Goal: Task Accomplishment & Management: Use online tool/utility

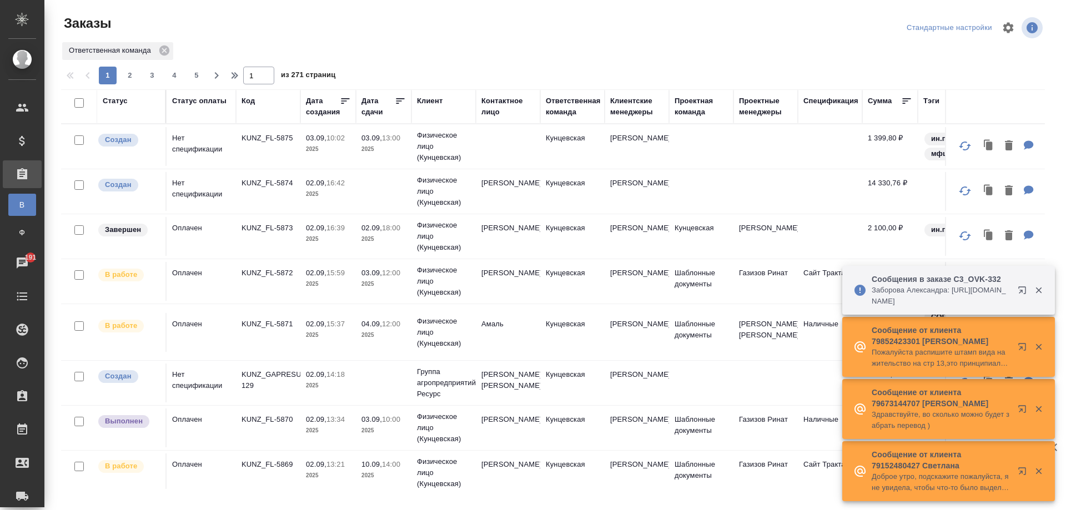
click at [559, 109] on div "Ответственная команда" at bounding box center [573, 107] width 55 height 22
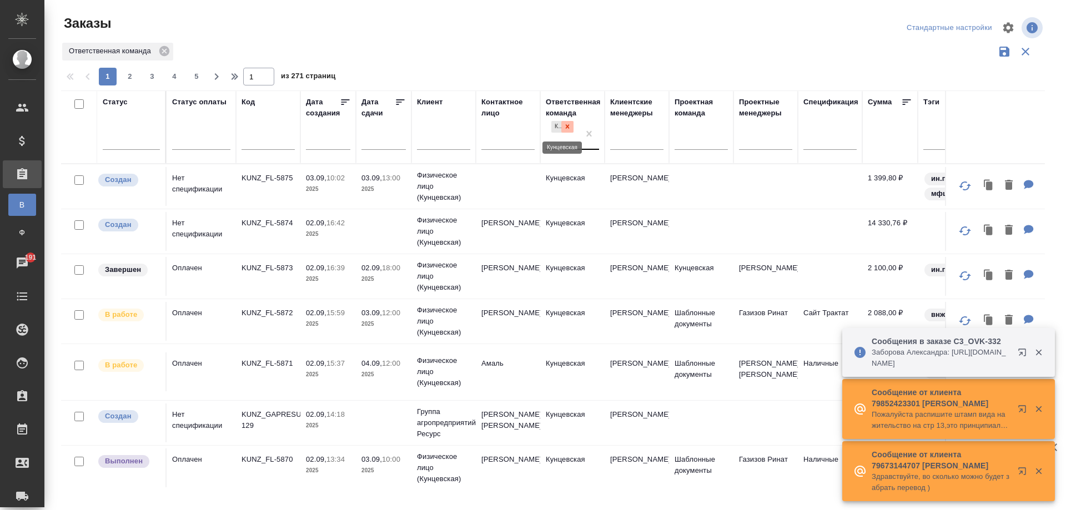
click at [573, 126] on div at bounding box center [567, 127] width 12 height 12
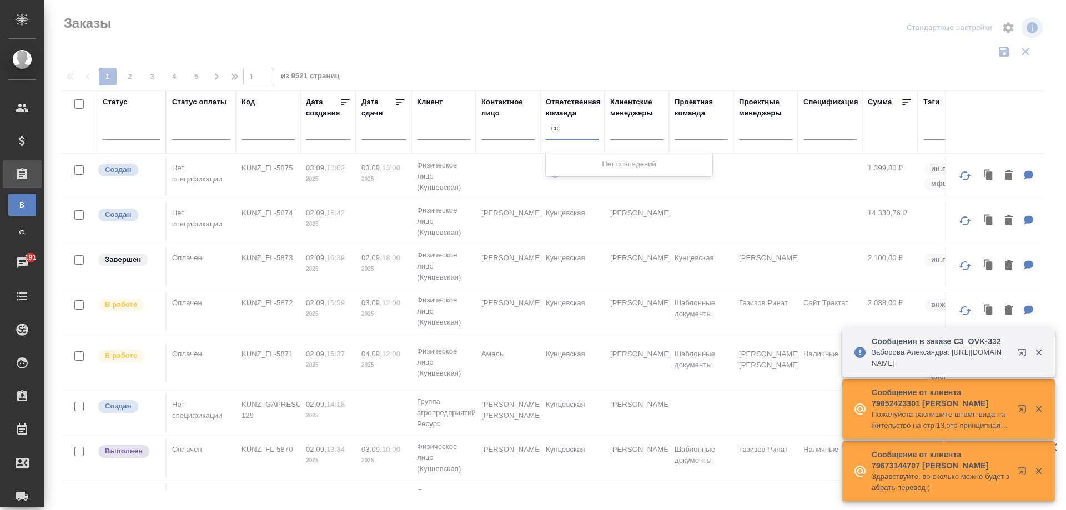
type input "с"
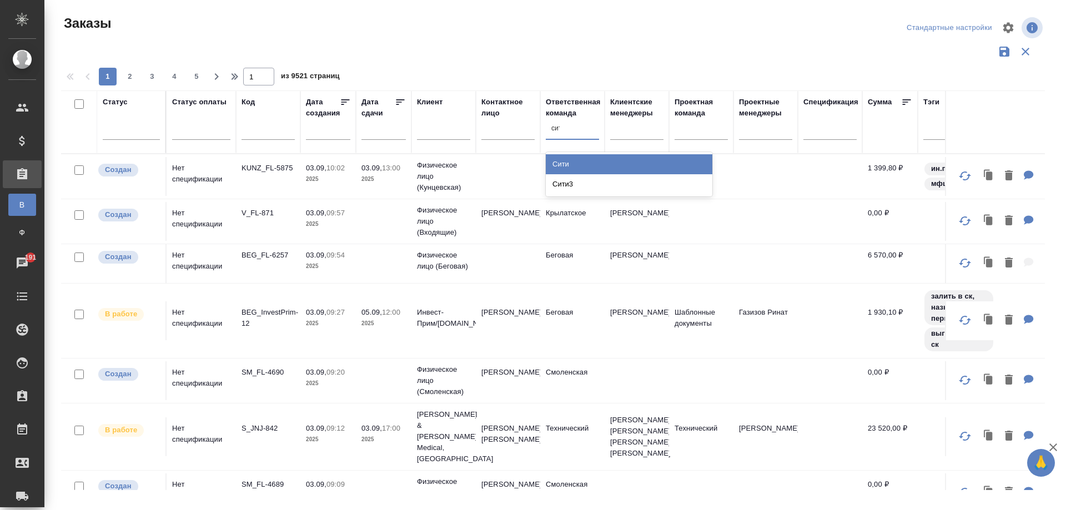
type input "сити"
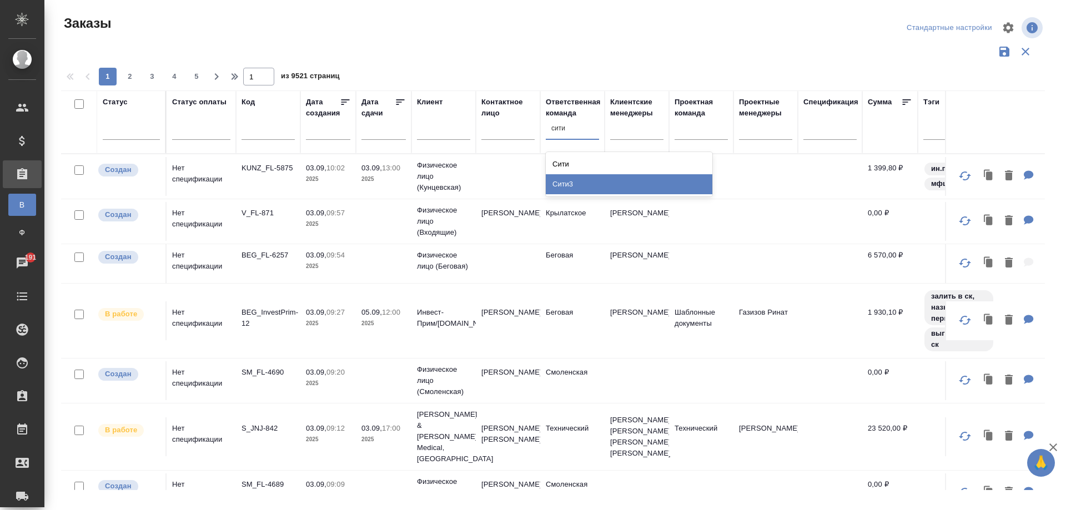
click at [548, 187] on div "Сити3" at bounding box center [629, 184] width 167 height 20
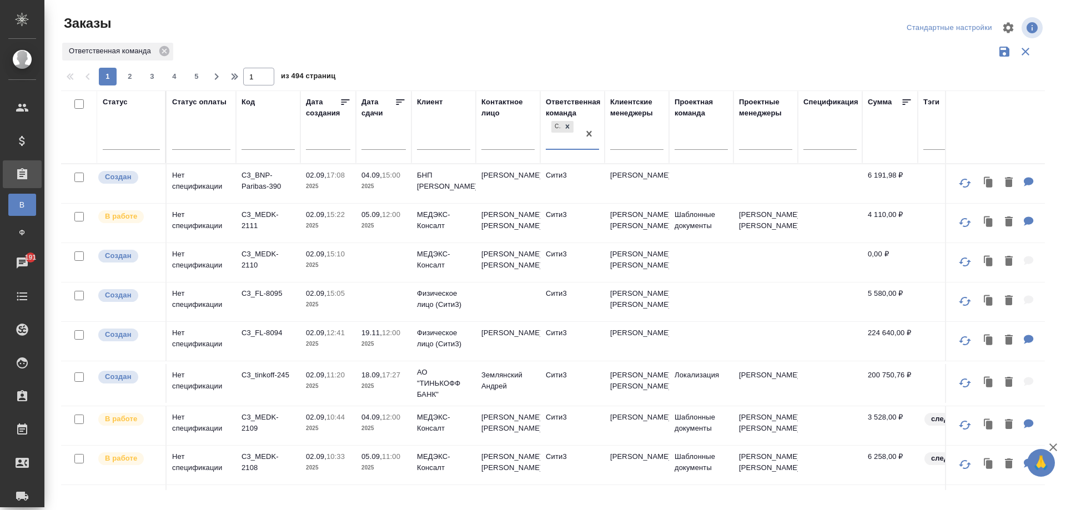
click at [512, 190] on td "ISKENDEROVA Elena" at bounding box center [508, 183] width 64 height 39
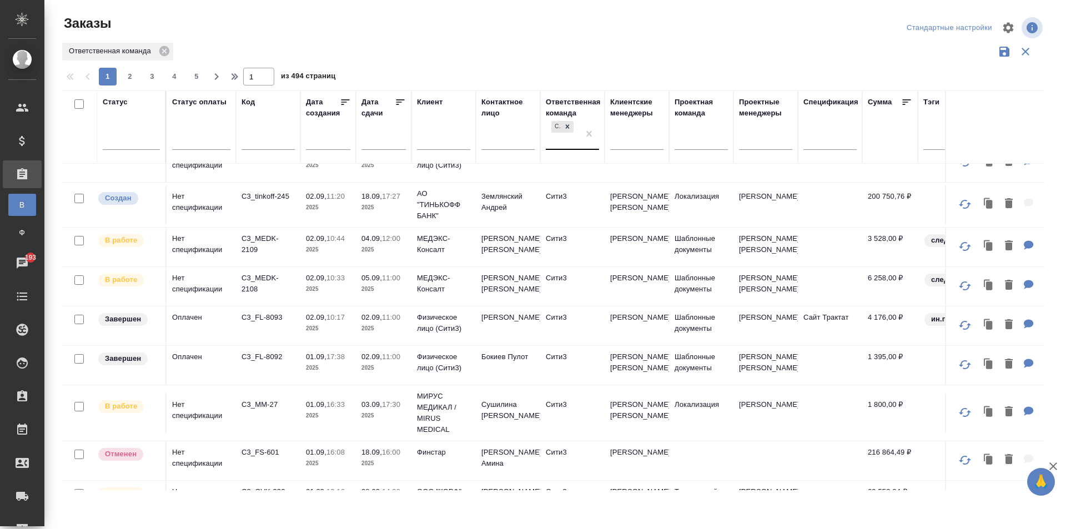
scroll to position [62, 0]
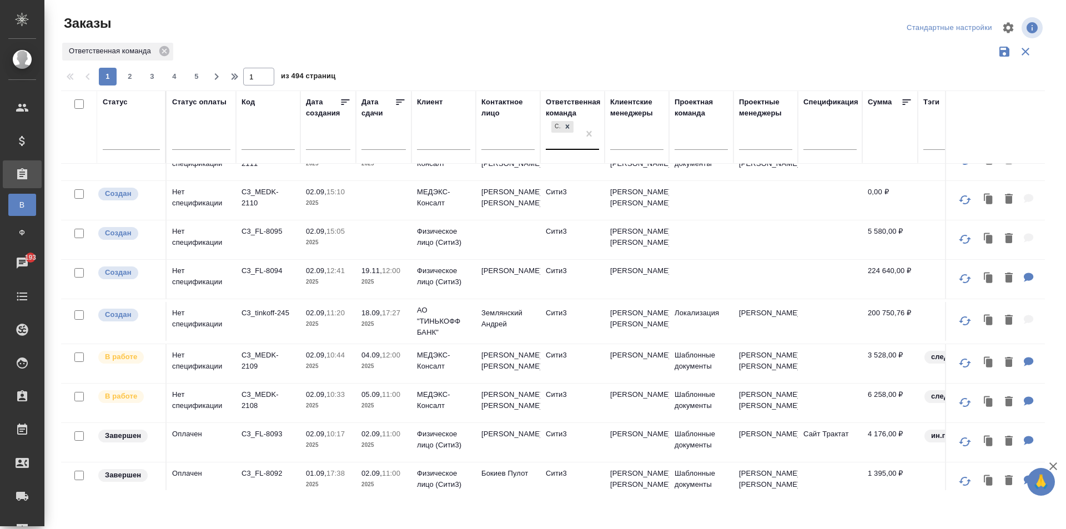
click at [259, 136] on input "text" at bounding box center [268, 143] width 53 height 14
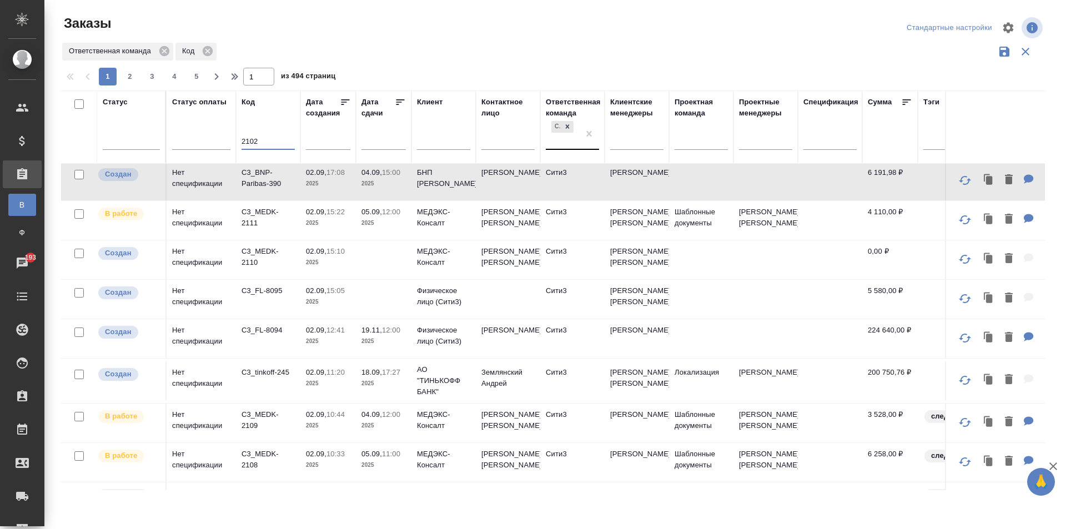
scroll to position [0, 0]
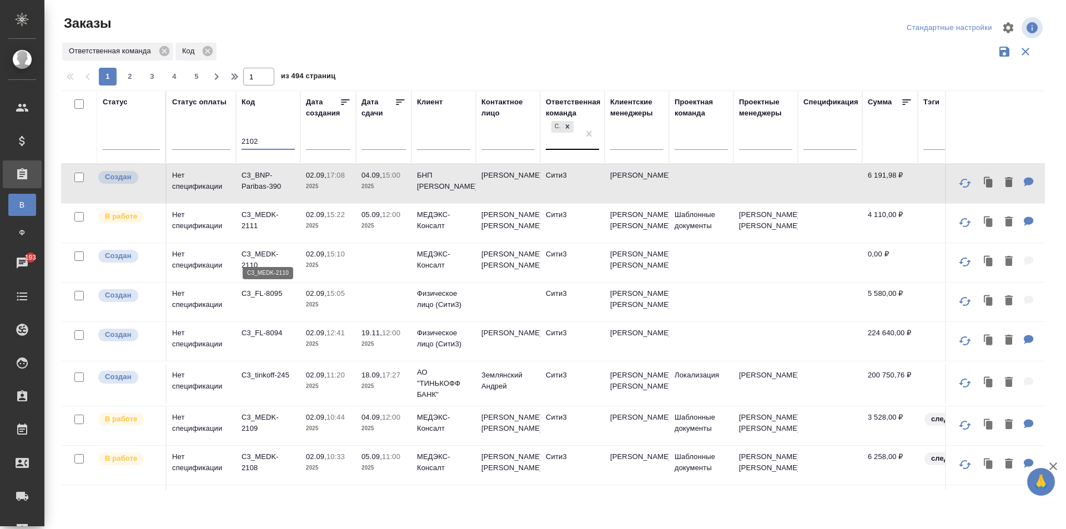
type input "2102"
click at [262, 257] on p "C3_MEDK-2110" at bounding box center [268, 260] width 53 height 22
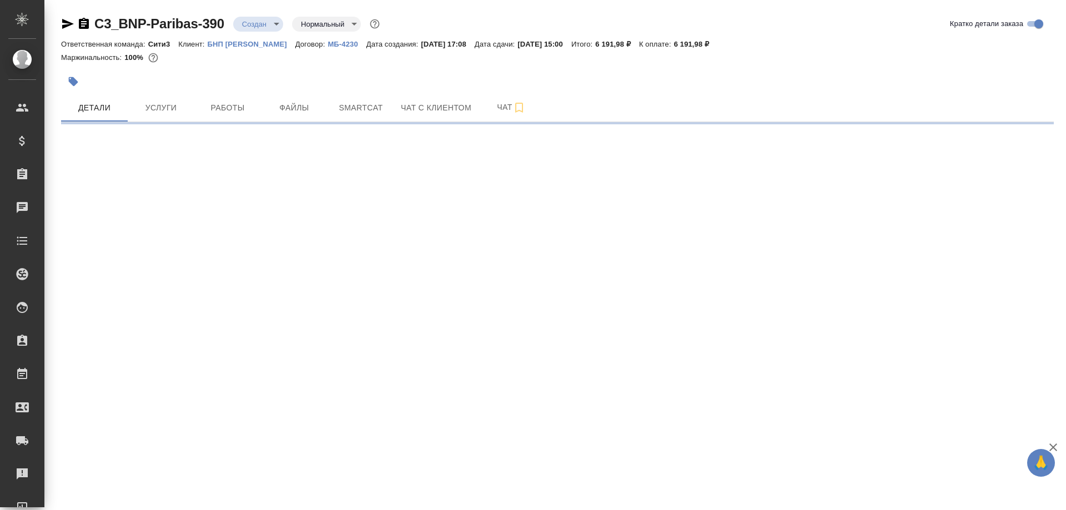
select select "RU"
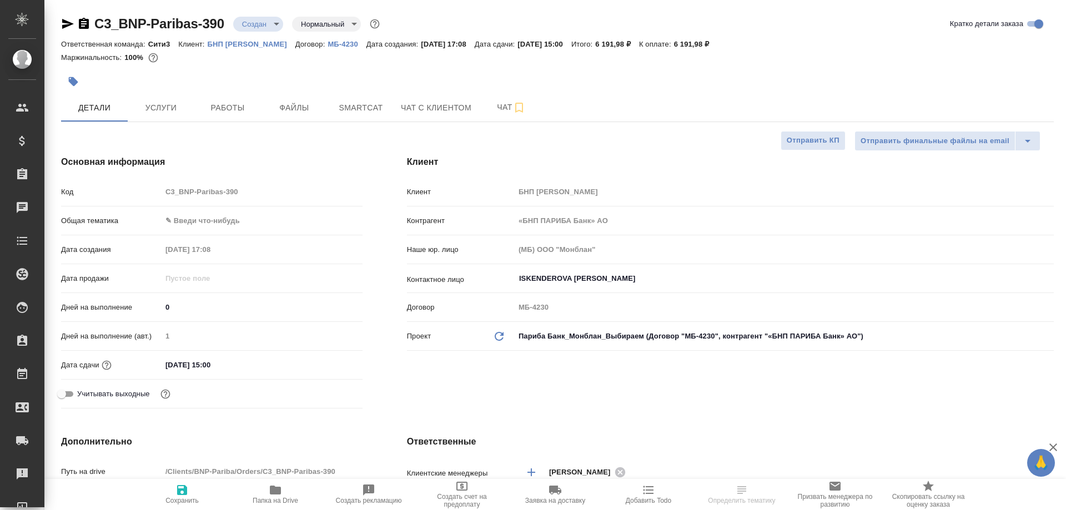
type textarea "x"
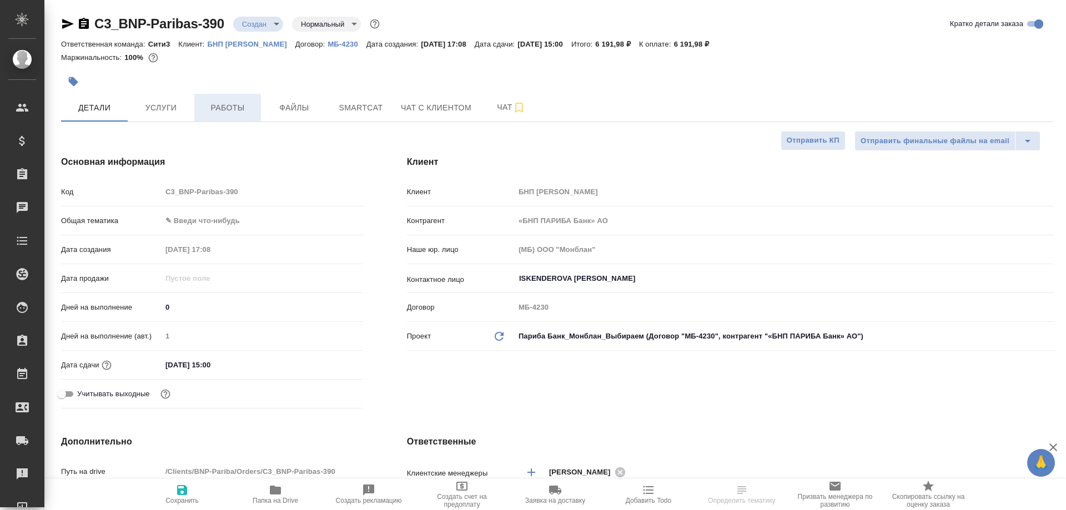
type textarea "x"
click at [182, 113] on span "Услуги" at bounding box center [160, 108] width 53 height 14
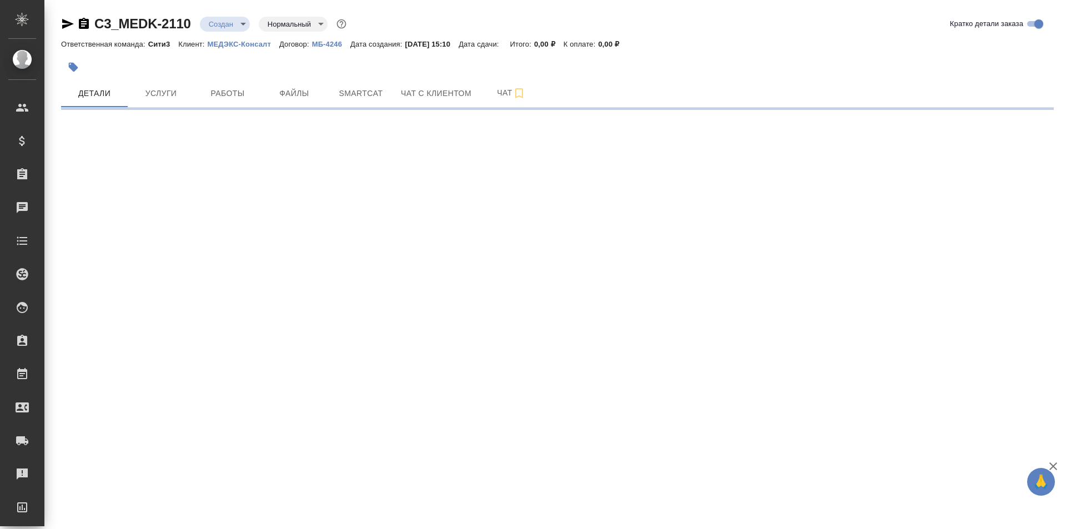
select select "RU"
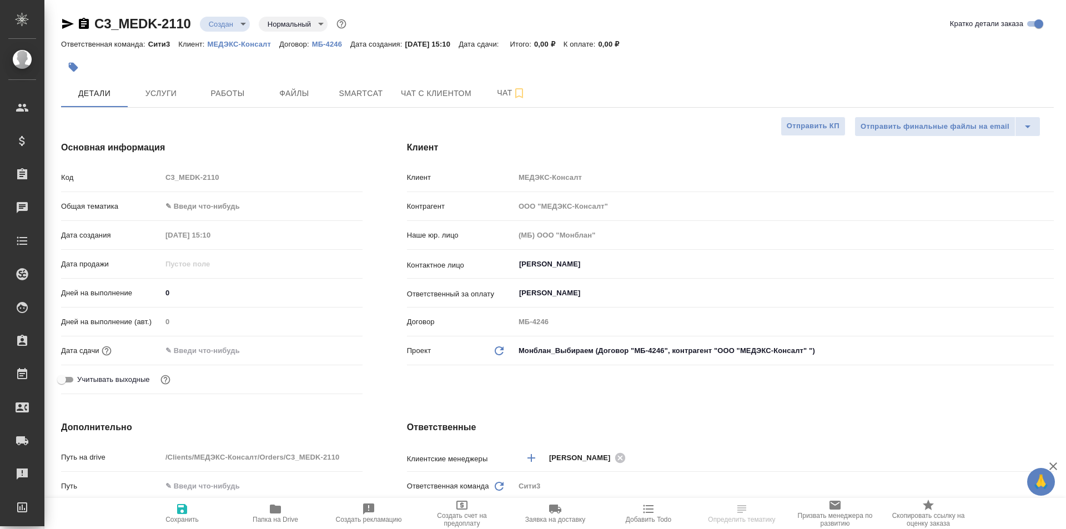
type textarea "x"
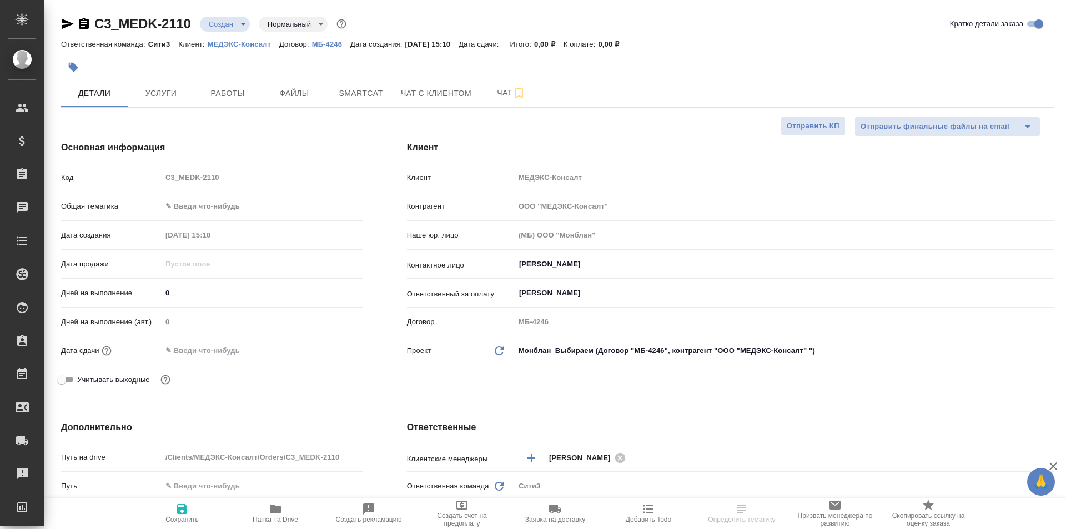
type textarea "x"
click at [239, 45] on p "МЕДЭКС-Консалт" at bounding box center [244, 44] width 72 height 8
type textarea "x"
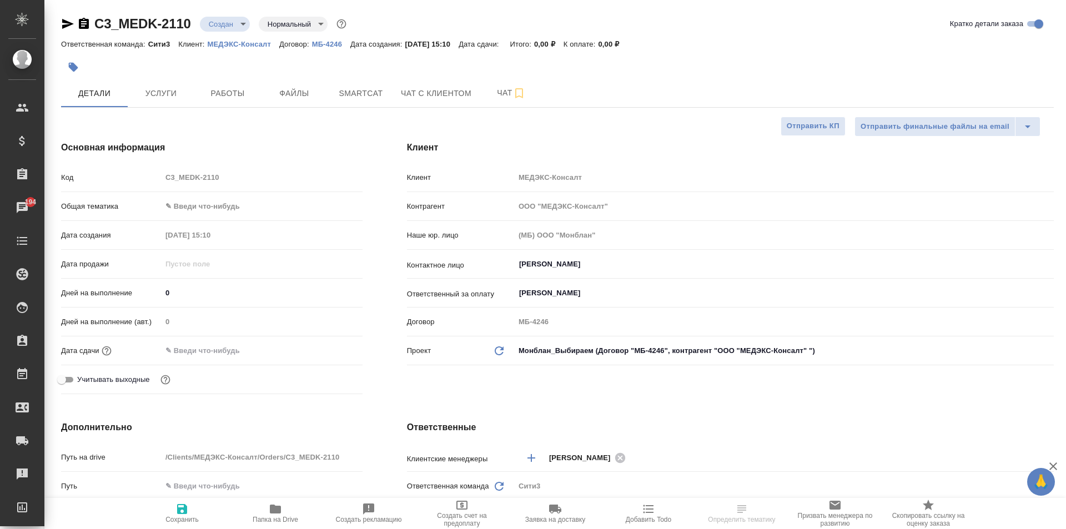
select select "RU"
type textarea "x"
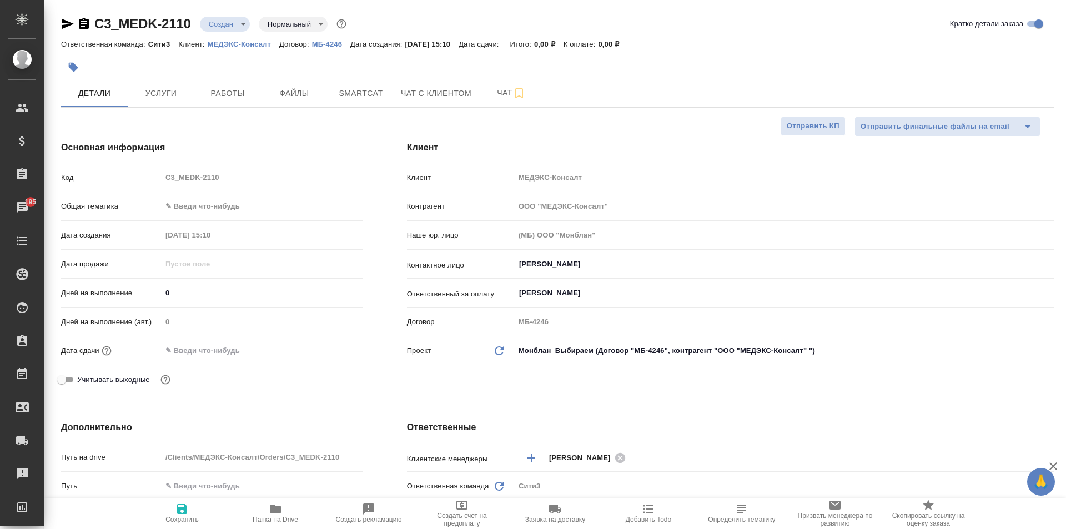
type textarea "x"
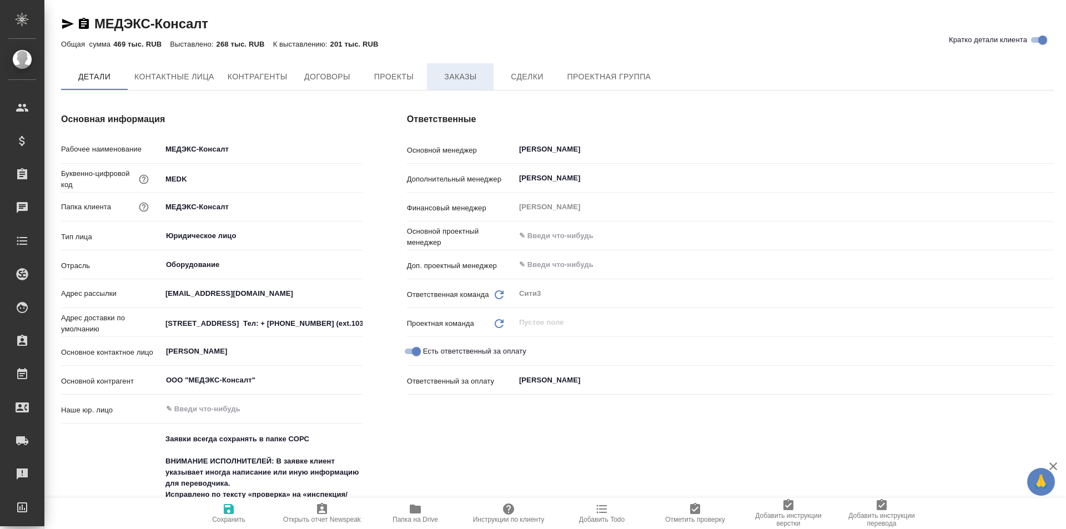
click at [462, 76] on span "Заказы" at bounding box center [460, 77] width 53 height 14
type textarea "x"
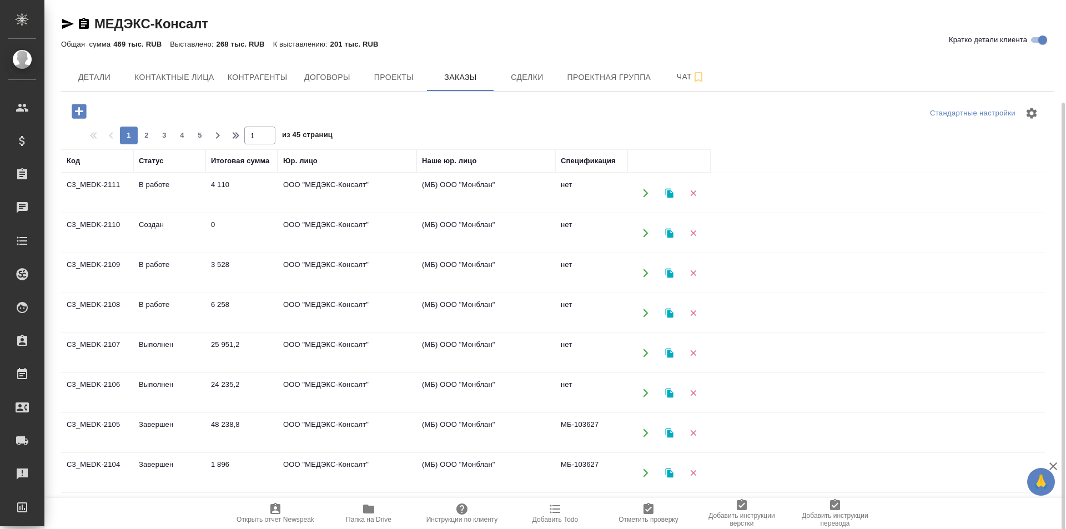
scroll to position [56, 0]
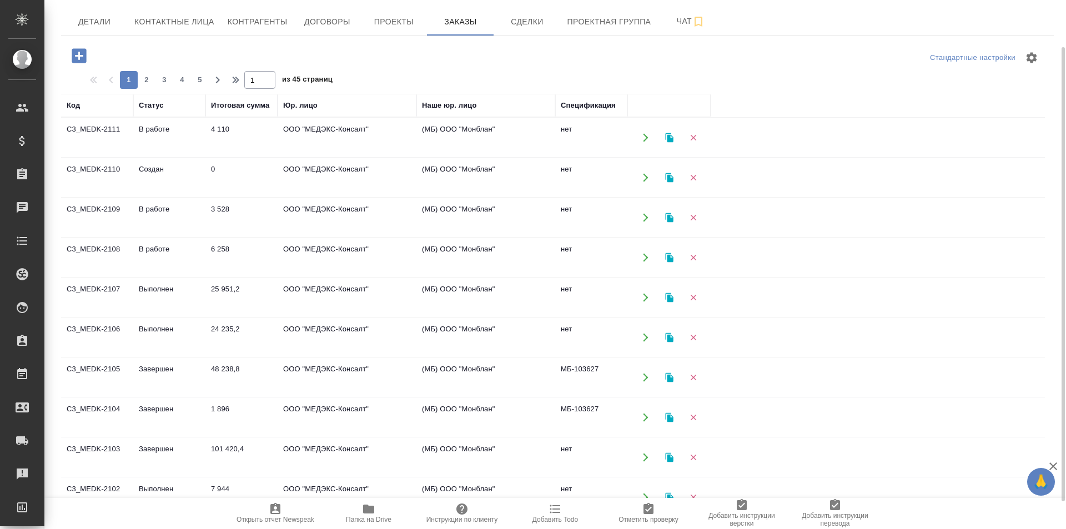
click at [212, 488] on td "7 944" at bounding box center [241, 497] width 72 height 39
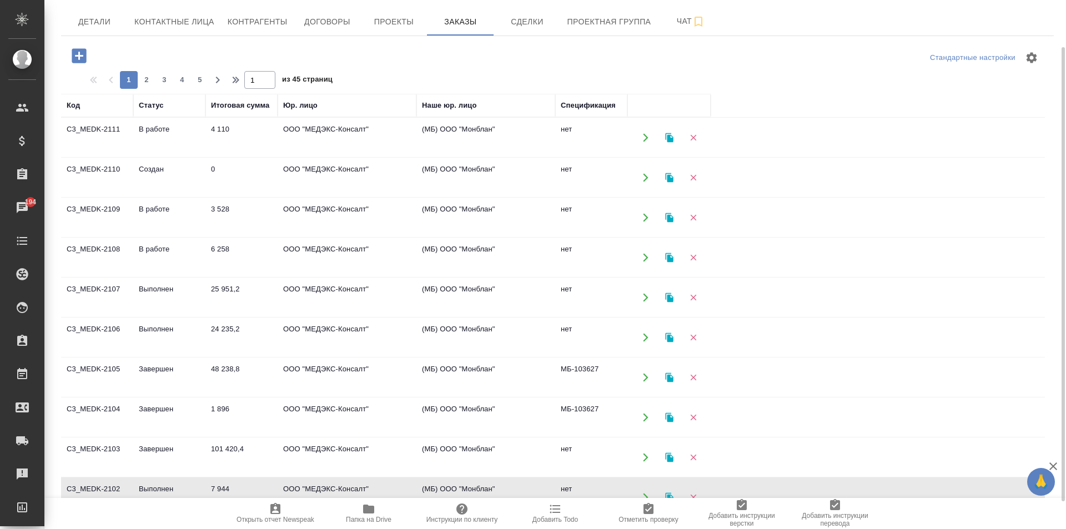
click at [212, 488] on td "7 944" at bounding box center [241, 497] width 72 height 39
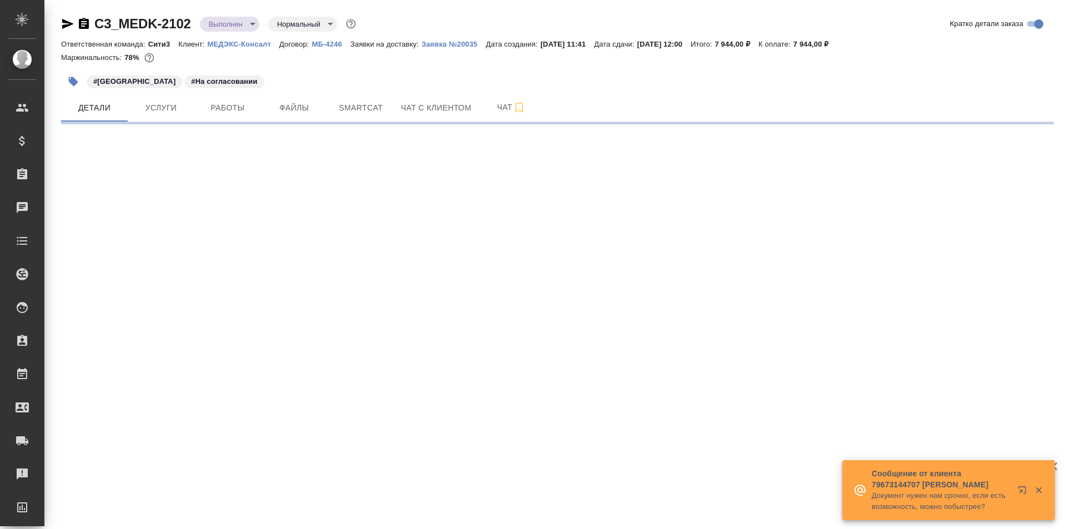
select select "RU"
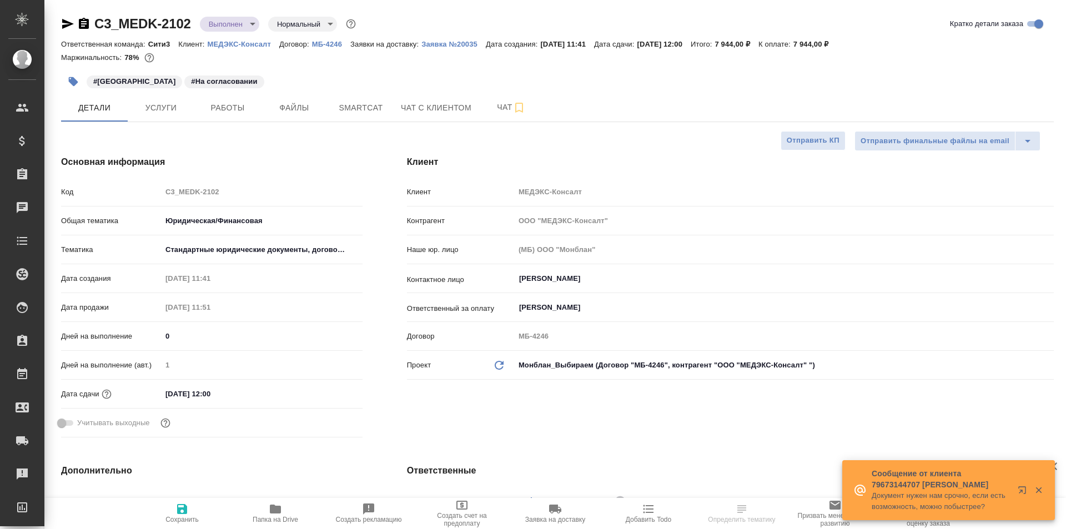
type textarea "x"
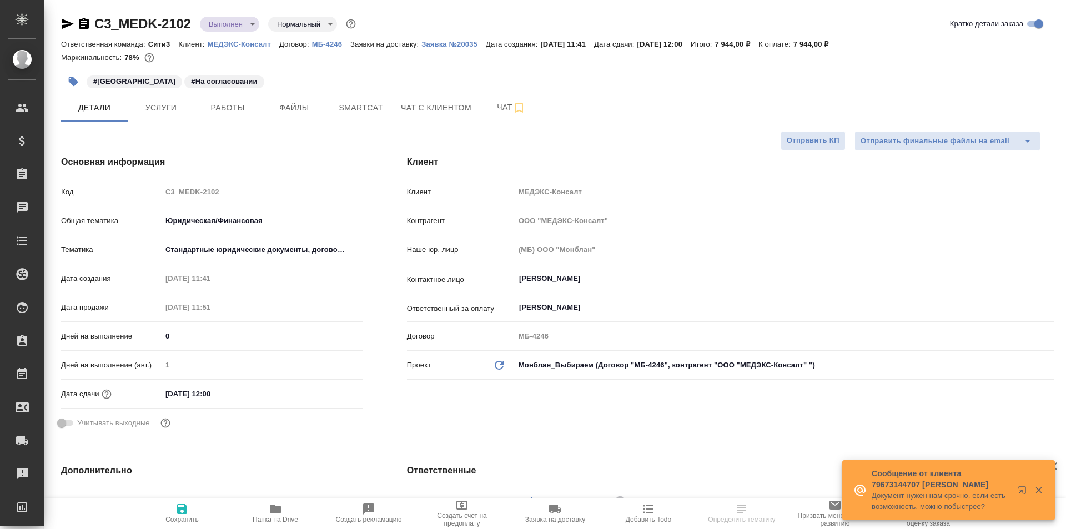
type textarea "x"
click at [269, 510] on icon "button" at bounding box center [275, 509] width 13 height 13
type textarea "x"
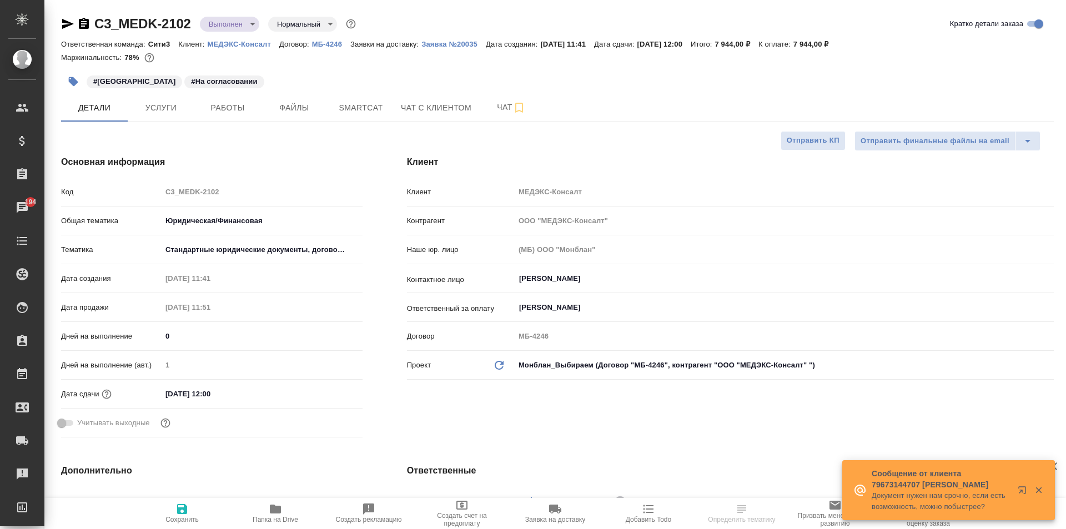
select select "RU"
type textarea "x"
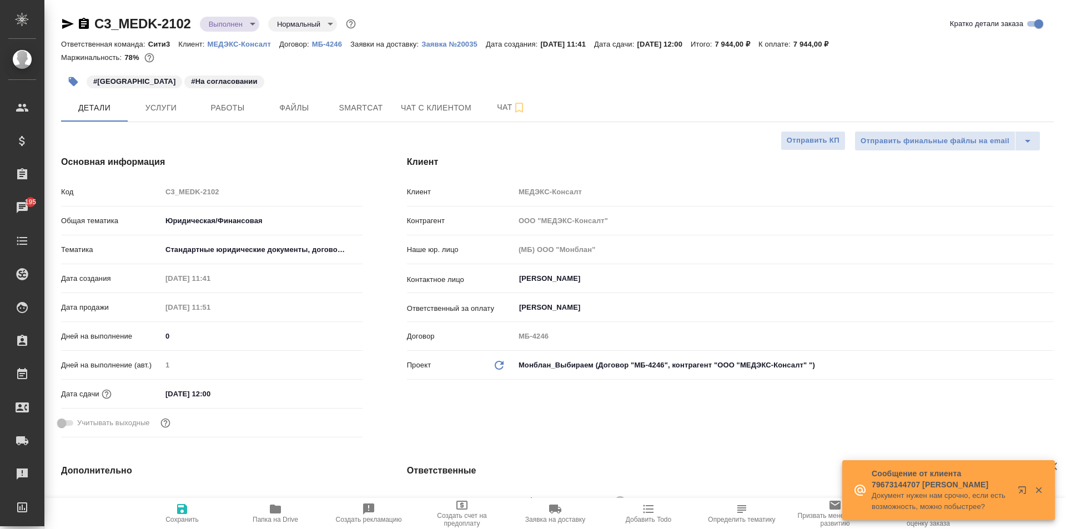
type textarea "x"
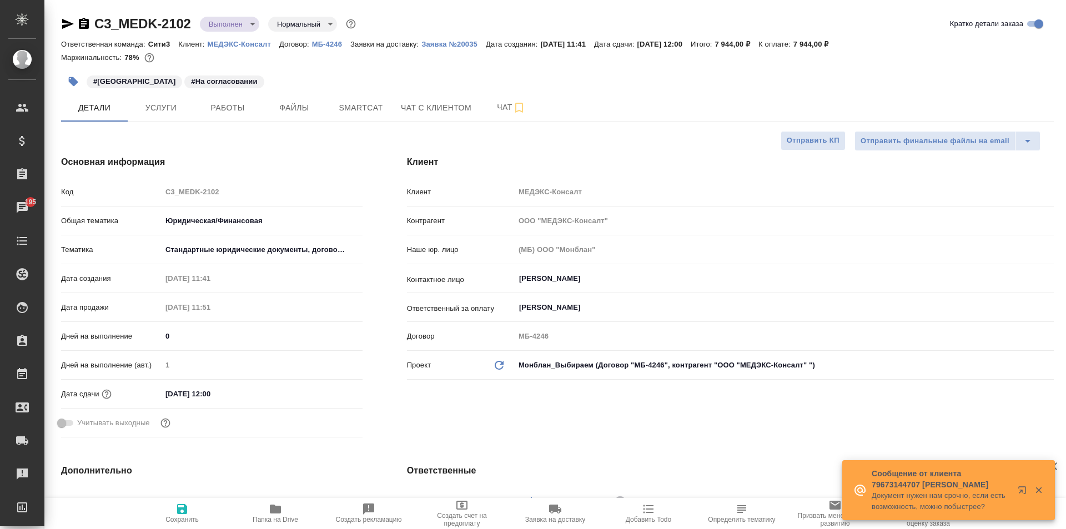
type textarea "x"
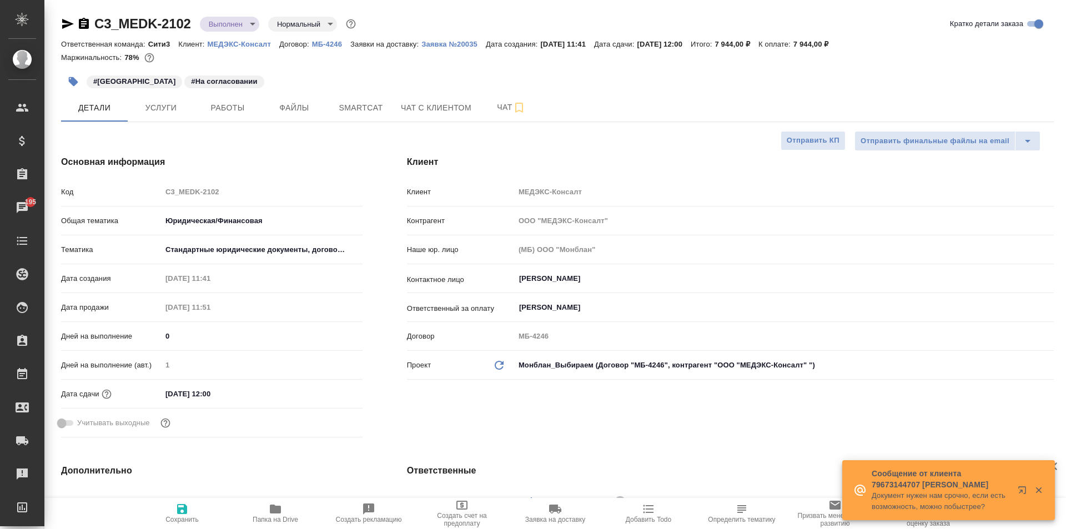
type textarea "x"
click at [265, 518] on span "Папка на Drive" at bounding box center [276, 520] width 46 height 8
type textarea "x"
